Goal: Task Accomplishment & Management: Manage account settings

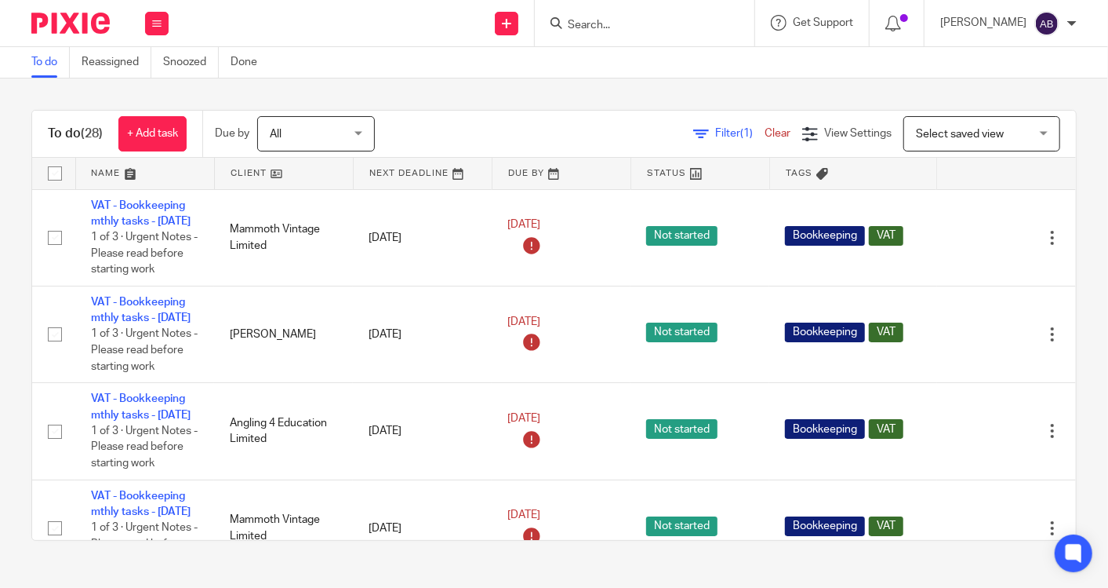
click at [609, 27] on input "Search" at bounding box center [636, 26] width 141 height 14
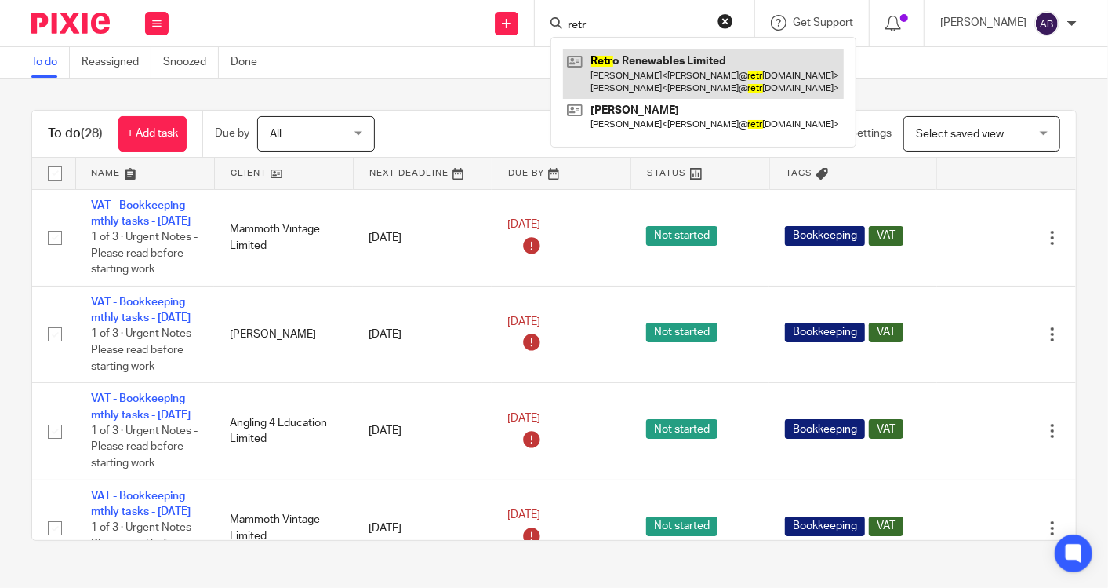
type input "retr"
click at [639, 65] on link at bounding box center [703, 73] width 281 height 49
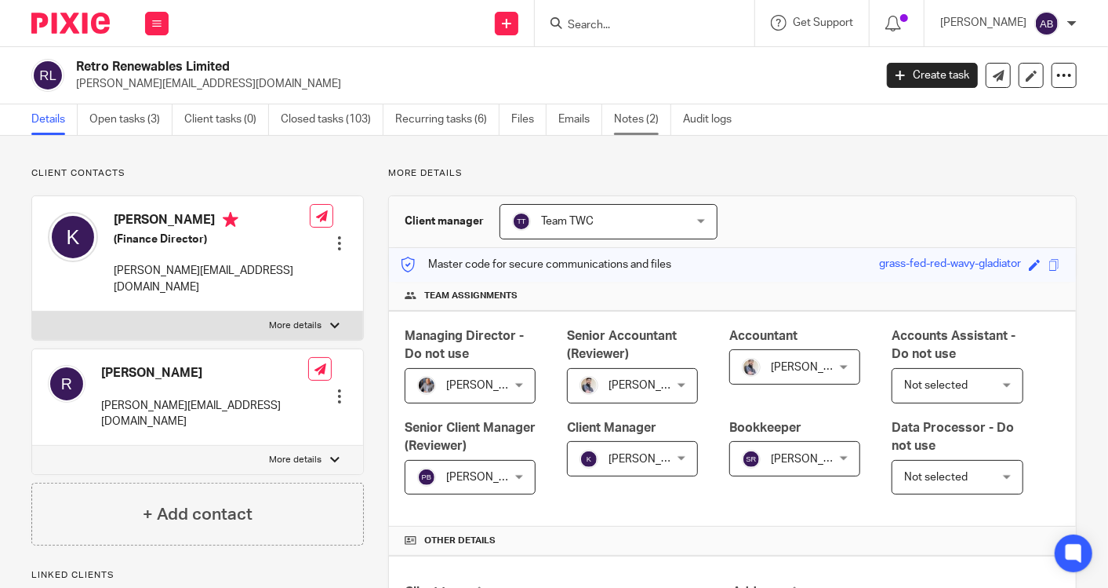
click at [646, 118] on link "Notes (2)" at bounding box center [642, 119] width 57 height 31
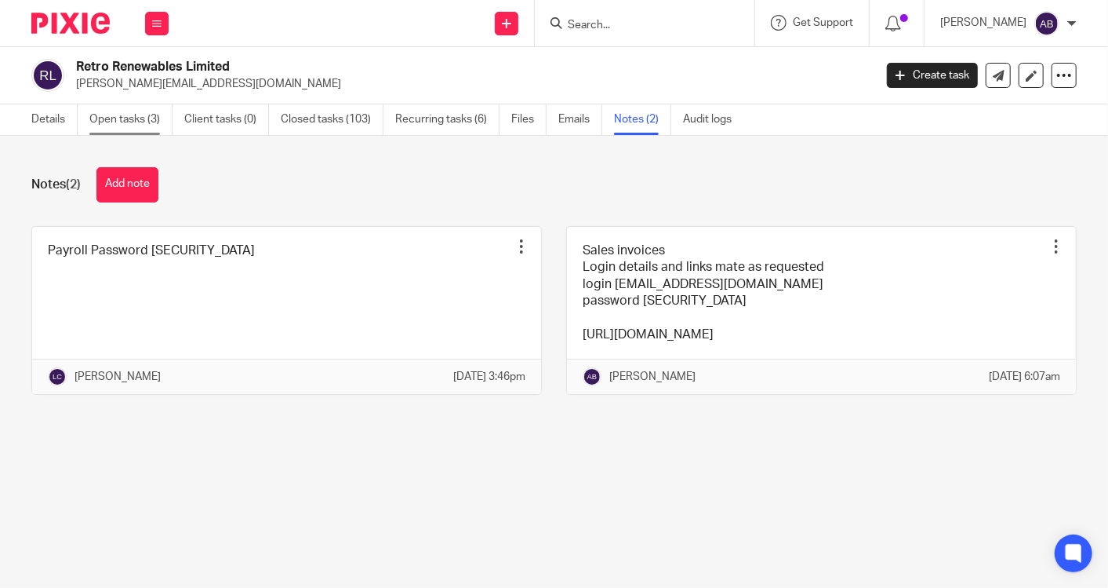
click at [150, 117] on link "Open tasks (3)" at bounding box center [130, 119] width 83 height 31
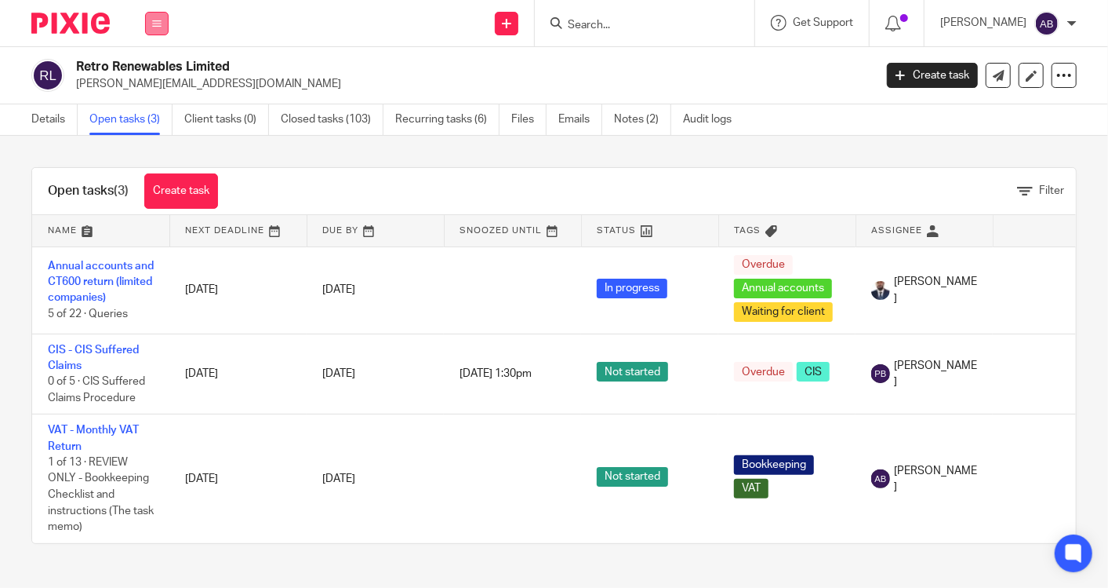
click at [159, 22] on icon at bounding box center [156, 23] width 9 height 9
click at [159, 69] on link "Work" at bounding box center [148, 72] width 25 height 11
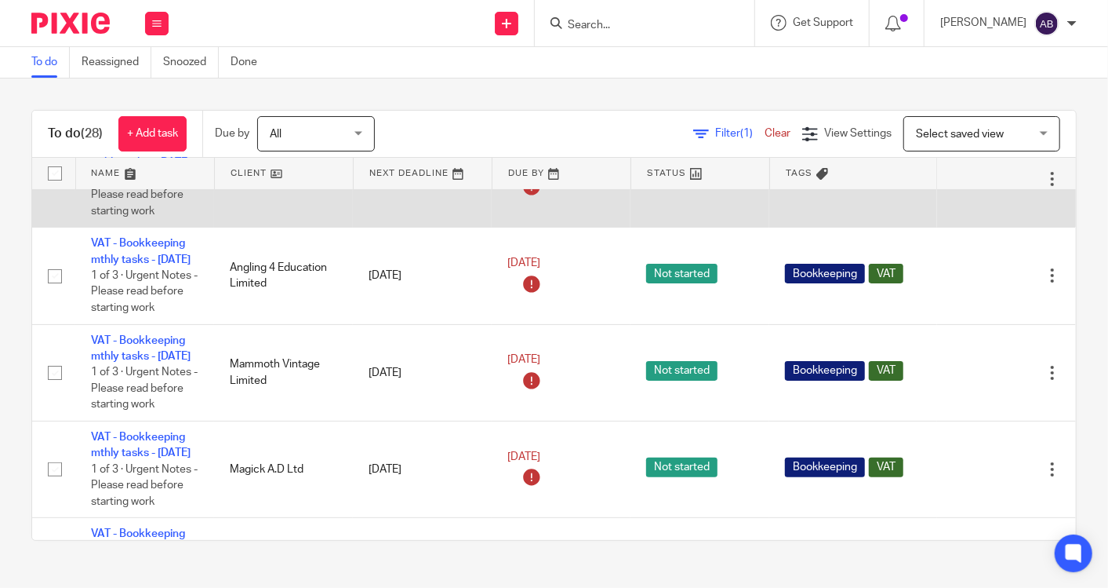
scroll to position [261, 0]
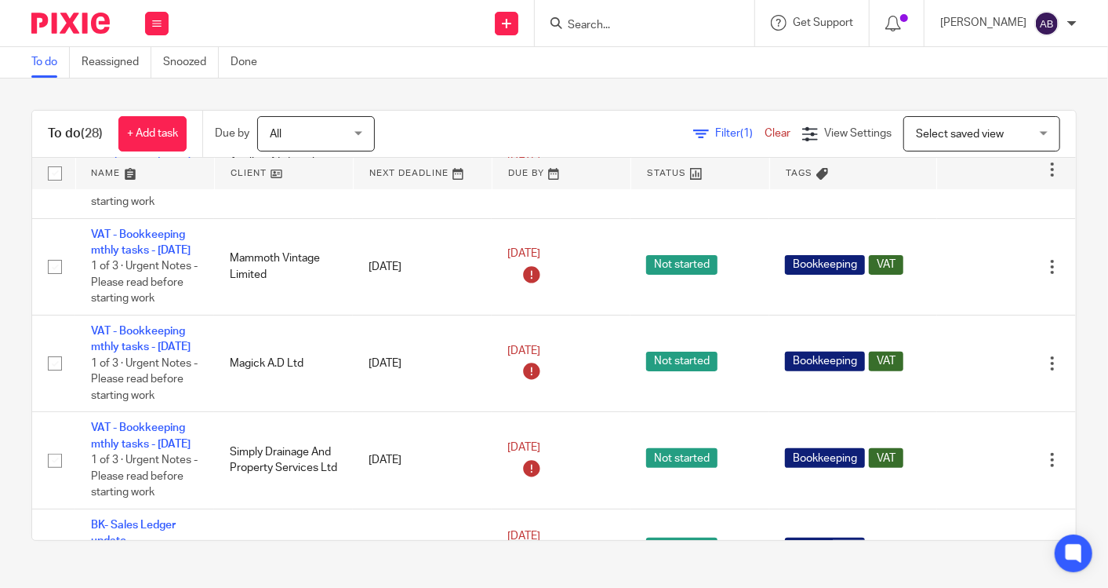
click at [566, 67] on div "To do Reassigned Snoozed Done" at bounding box center [554, 62] width 1108 height 31
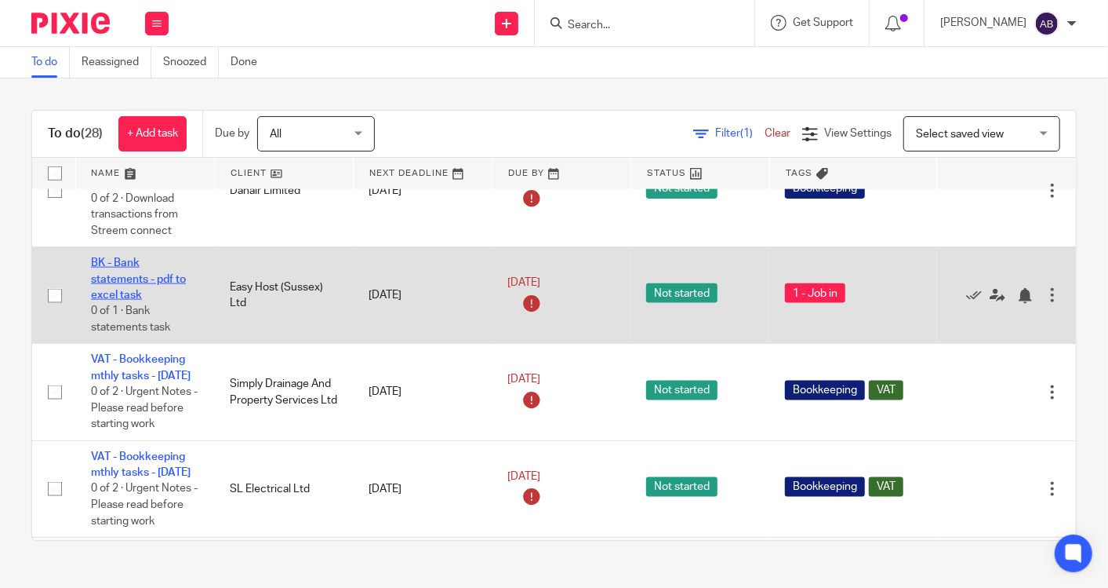
click at [143, 300] on link "BK - Bank statements - pdf to excel task" at bounding box center [138, 278] width 95 height 43
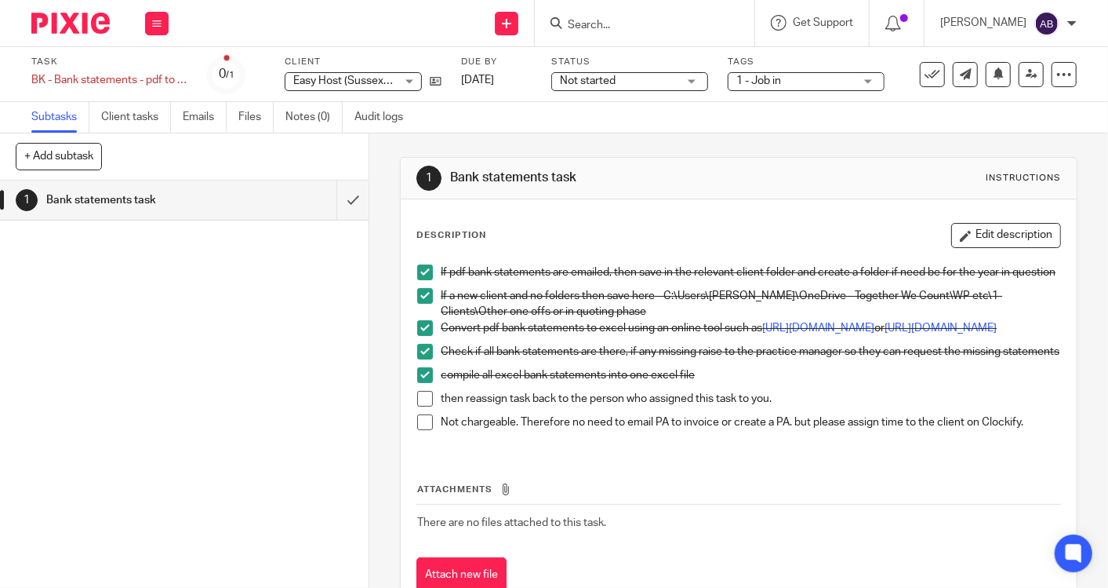
click at [419, 406] on span at bounding box center [425, 399] width 16 height 16
click at [1026, 78] on icon at bounding box center [1032, 74] width 12 height 12
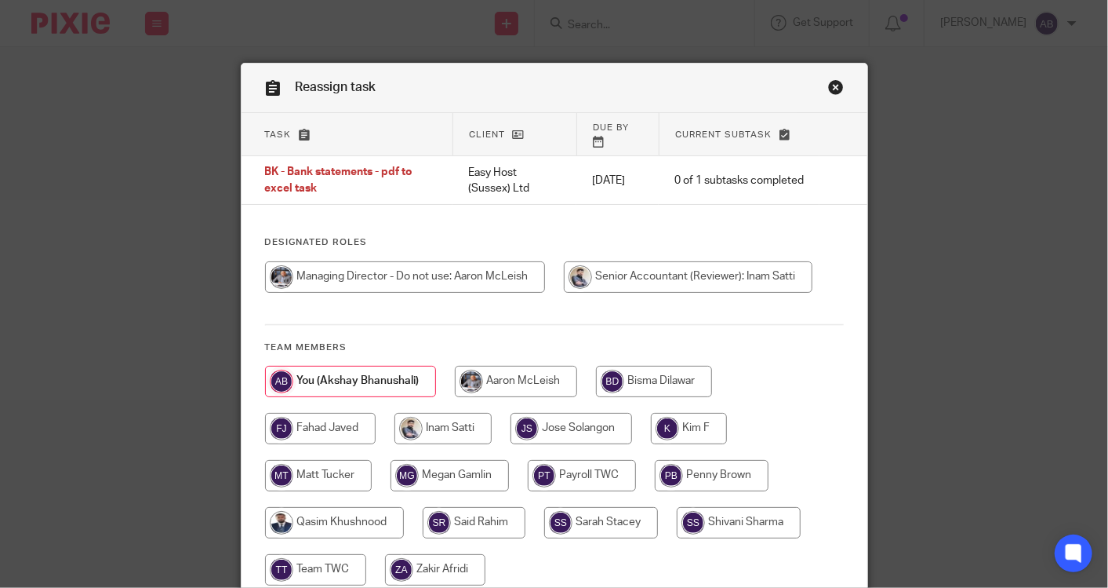
click at [508, 369] on input "radio" at bounding box center [516, 381] width 122 height 31
radio input "true"
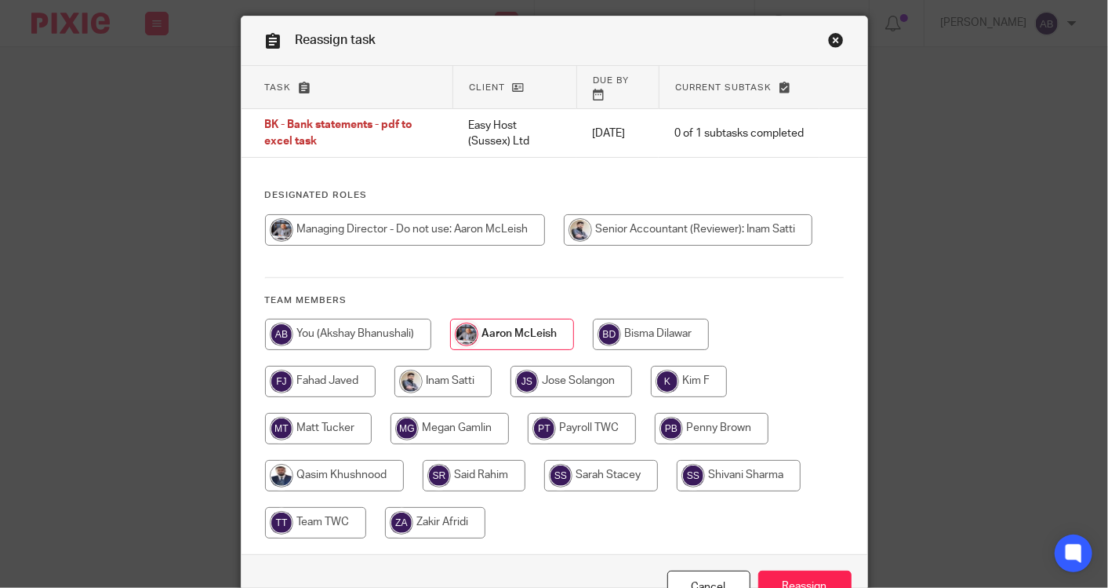
scroll to position [128, 0]
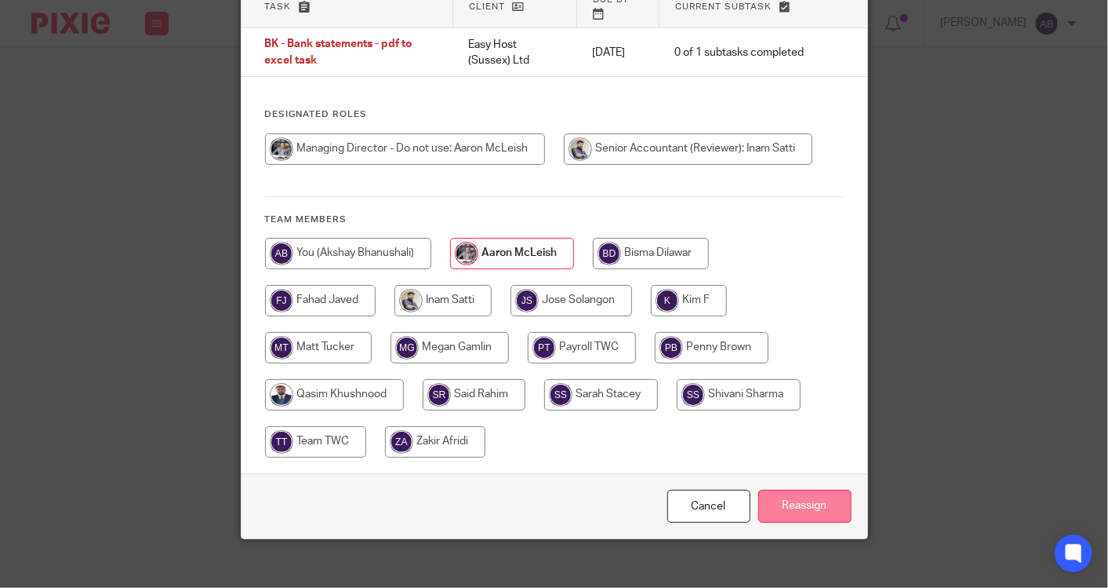
click at [796, 496] on input "Reassign" at bounding box center [805, 506] width 93 height 34
